Goal: Find specific page/section: Find specific page/section

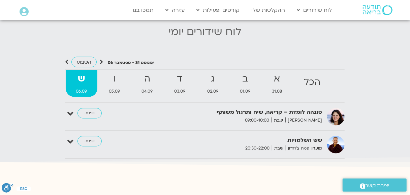
scroll to position [671, 0]
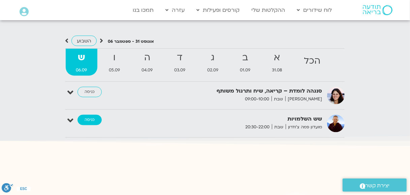
click at [88, 116] on link "כניסה" at bounding box center [90, 120] width 24 height 11
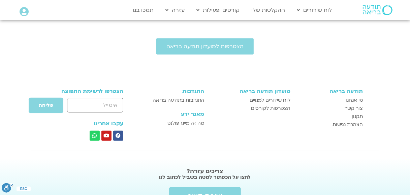
scroll to position [290, 0]
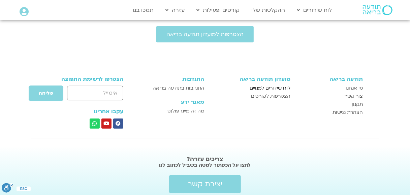
click at [275, 87] on span "לוח שידורים למנויים" at bounding box center [270, 88] width 41 height 8
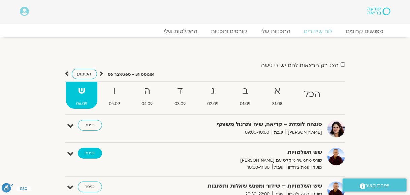
click at [89, 154] on link "כניסה" at bounding box center [90, 153] width 24 height 11
